Goal: Task Accomplishment & Management: Use online tool/utility

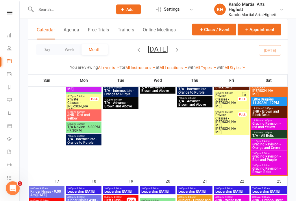
scroll to position [712, 0]
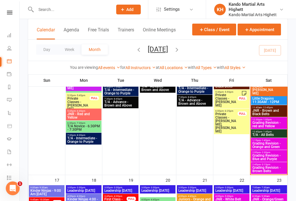
click at [268, 114] on span "JNR - Brown and Black Belts" at bounding box center [269, 112] width 34 height 7
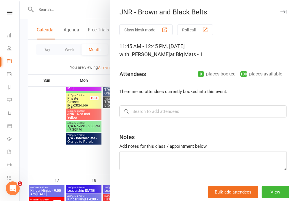
click at [196, 39] on div "Class kiosk mode Roll call 11:45 AM - 12:45 PM, Saturday, August, 16, 2025 with…" at bounding box center [203, 112] width 186 height 175
click at [190, 31] on button "Roll call" at bounding box center [195, 30] width 36 height 11
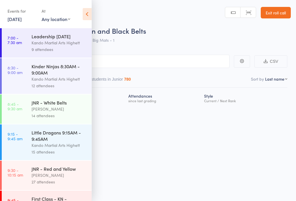
click at [90, 11] on icon at bounding box center [87, 14] width 9 height 12
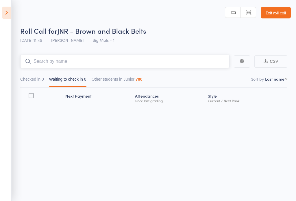
click at [136, 56] on input "search" at bounding box center [124, 61] width 209 height 13
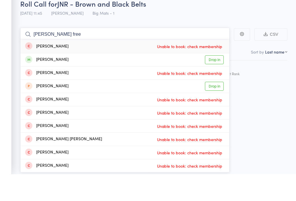
type input "[PERSON_NAME] free"
click at [217, 83] on link "Drop in" at bounding box center [214, 87] width 19 height 9
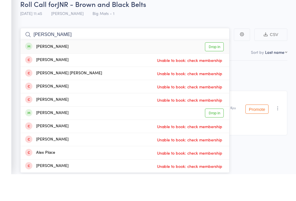
type input "[PERSON_NAME]"
click at [215, 69] on link "Drop in" at bounding box center [214, 73] width 19 height 9
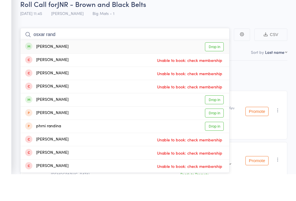
type input "osxar rand"
click at [211, 69] on link "Drop in" at bounding box center [214, 73] width 19 height 9
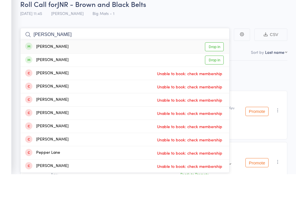
type input "[PERSON_NAME]"
click at [214, 69] on link "Drop in" at bounding box center [214, 73] width 19 height 9
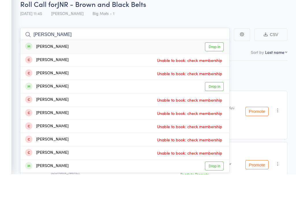
type input "[PERSON_NAME]"
click at [213, 69] on link "Drop in" at bounding box center [214, 73] width 19 height 9
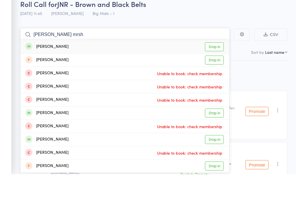
type input "[PERSON_NAME] mrsh"
click at [210, 69] on link "Drop in" at bounding box center [214, 73] width 19 height 9
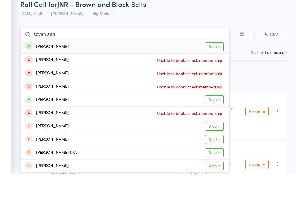
type input "sevan and"
click at [217, 69] on link "Drop in" at bounding box center [214, 73] width 19 height 9
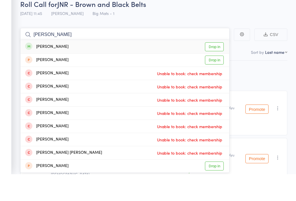
type input "[PERSON_NAME]"
click at [218, 69] on link "Drop in" at bounding box center [214, 73] width 19 height 9
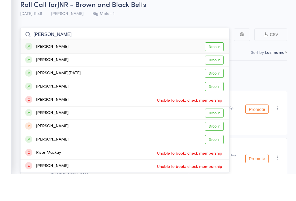
type input "[PERSON_NAME]"
click at [216, 69] on link "Drop in" at bounding box center [214, 73] width 19 height 9
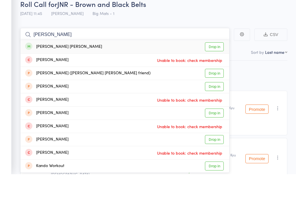
type input "[PERSON_NAME]"
click at [219, 69] on link "Drop in" at bounding box center [214, 73] width 19 height 9
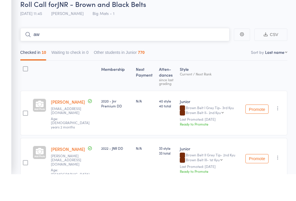
type input "a"
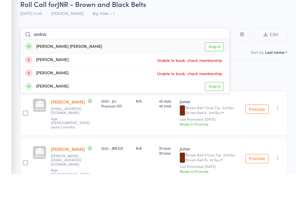
type input "sedna"
click at [218, 69] on link "Drop in" at bounding box center [214, 73] width 19 height 9
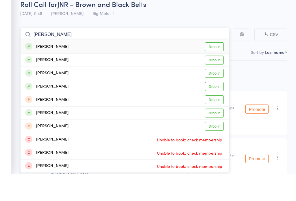
type input "[PERSON_NAME]"
click at [213, 69] on link "Drop in" at bounding box center [214, 73] width 19 height 9
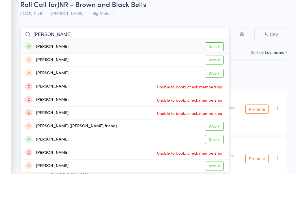
type input "[PERSON_NAME]"
click at [213, 69] on link "Drop in" at bounding box center [214, 73] width 19 height 9
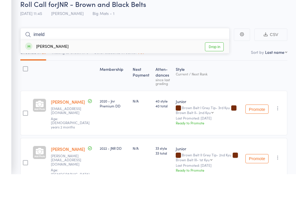
type input "imeld"
click at [216, 69] on link "Drop in" at bounding box center [214, 73] width 19 height 9
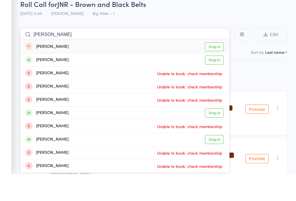
type input "[PERSON_NAME]"
click at [219, 94] on div "[PERSON_NAME] Unable to book: check membership" at bounding box center [124, 100] width 208 height 13
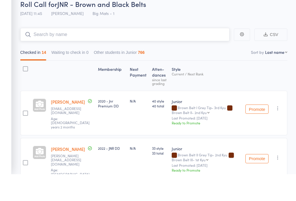
click at [217, 74] on nav "Checked in 14 Waiting to check in 0 Other students in Junior 766" at bounding box center [154, 80] width 272 height 13
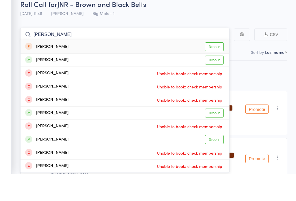
type input "[PERSON_NAME]"
click at [220, 83] on link "Drop in" at bounding box center [214, 87] width 19 height 9
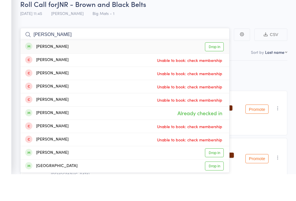
type input "[PERSON_NAME]"
click at [217, 69] on link "Drop in" at bounding box center [214, 73] width 19 height 9
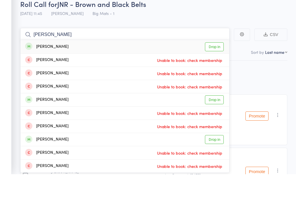
type input "[PERSON_NAME]"
click at [219, 69] on link "Drop in" at bounding box center [214, 73] width 19 height 9
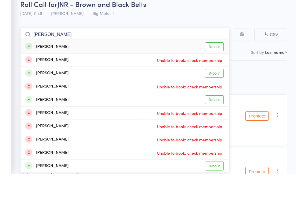
type input "[PERSON_NAME]"
click at [216, 69] on link "Drop in" at bounding box center [214, 73] width 19 height 9
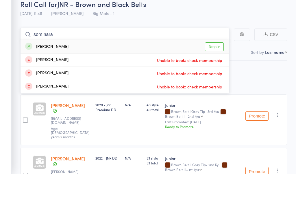
type input "som nara"
click at [215, 69] on link "Drop in" at bounding box center [214, 73] width 19 height 9
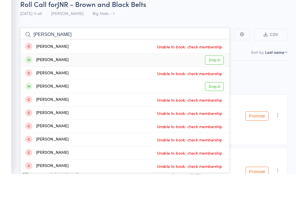
type input "[PERSON_NAME]"
click at [213, 83] on link "Drop in" at bounding box center [214, 87] width 19 height 9
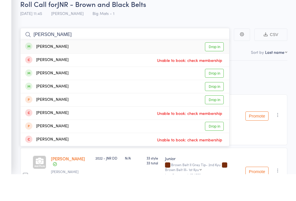
type input "[PERSON_NAME]"
click at [214, 69] on link "Drop in" at bounding box center [214, 73] width 19 height 9
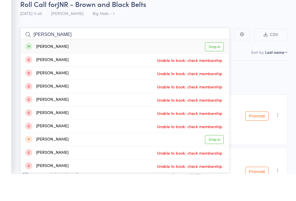
type input "[PERSON_NAME]"
click at [214, 69] on link "Drop in" at bounding box center [214, 73] width 19 height 9
type input "[PERSON_NAME]"
click at [214, 69] on link "Drop in" at bounding box center [214, 73] width 19 height 9
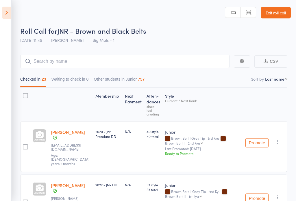
click at [268, 14] on link "Exit roll call" at bounding box center [275, 13] width 30 height 12
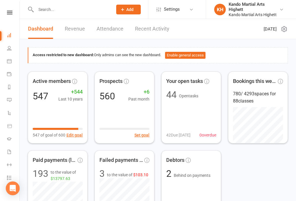
click at [16, 59] on link "Calendar" at bounding box center [13, 61] width 13 height 13
